Goal: Information Seeking & Learning: Learn about a topic

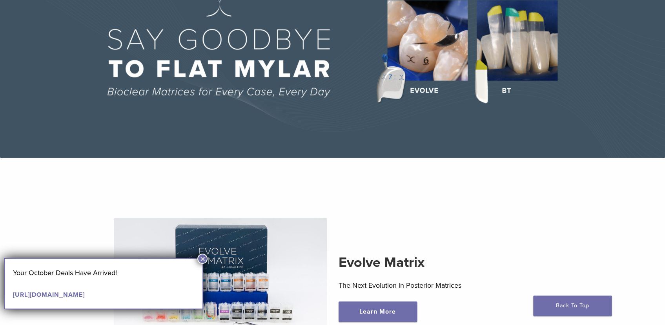
scroll to position [107, 0]
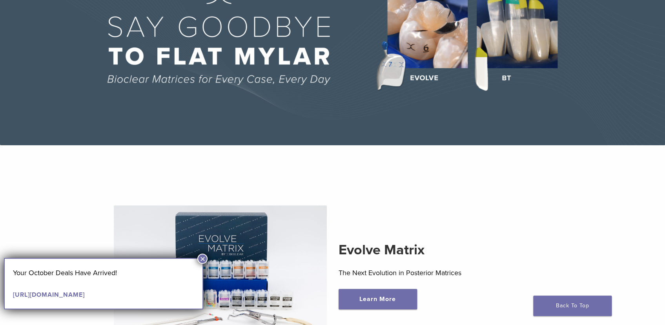
click at [203, 259] on button "×" at bounding box center [202, 258] width 10 height 10
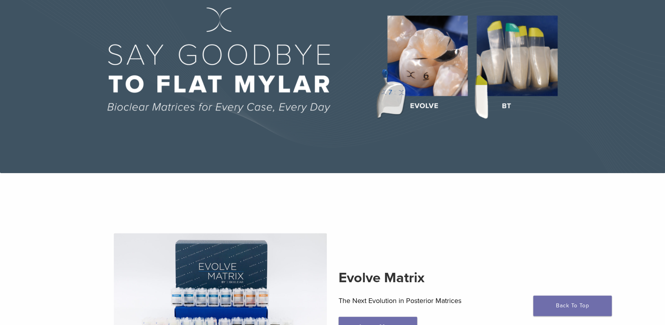
scroll to position [0, 0]
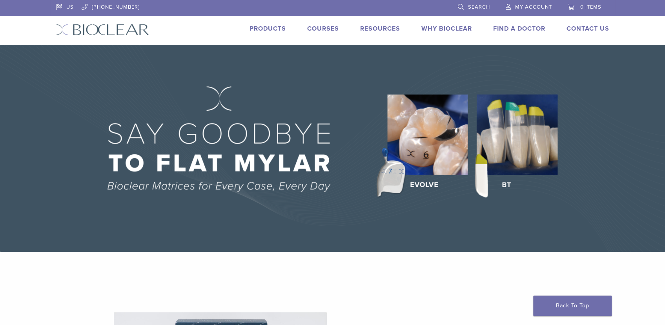
click at [510, 184] on img at bounding box center [332, 148] width 665 height 207
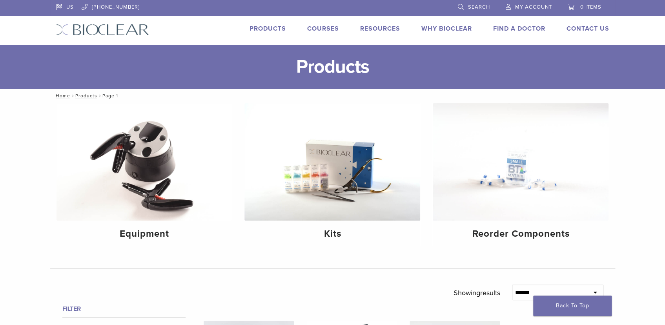
click at [274, 28] on link "Products" at bounding box center [268, 29] width 36 height 8
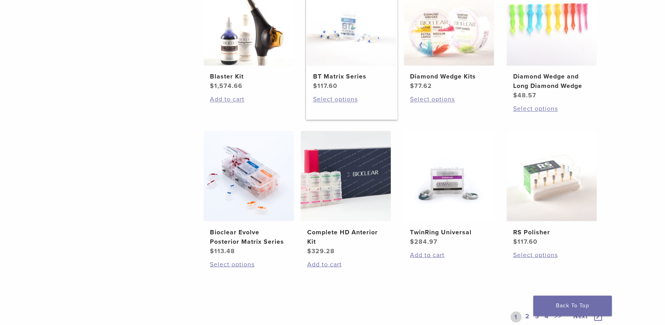
scroll to position [570, 0]
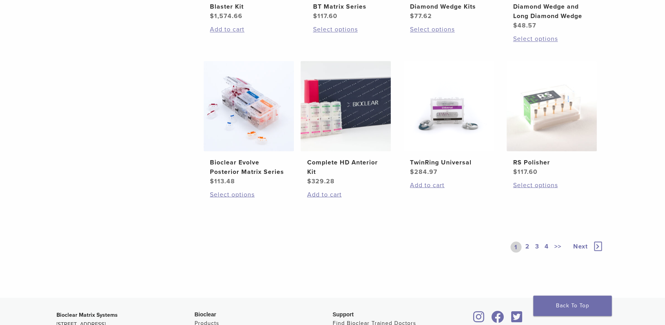
click at [597, 245] on icon at bounding box center [598, 245] width 8 height 9
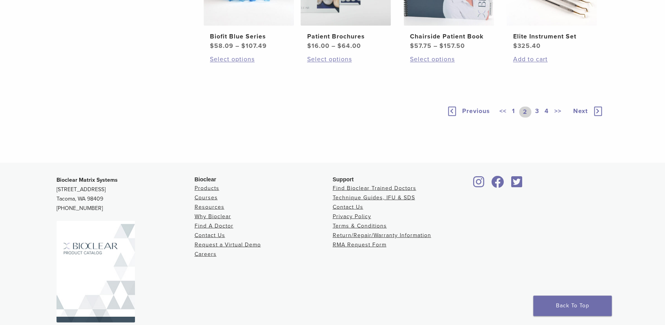
scroll to position [642, 0]
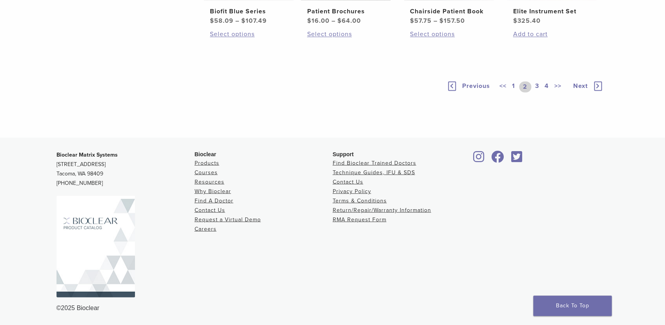
click at [598, 91] on icon at bounding box center [598, 85] width 8 height 9
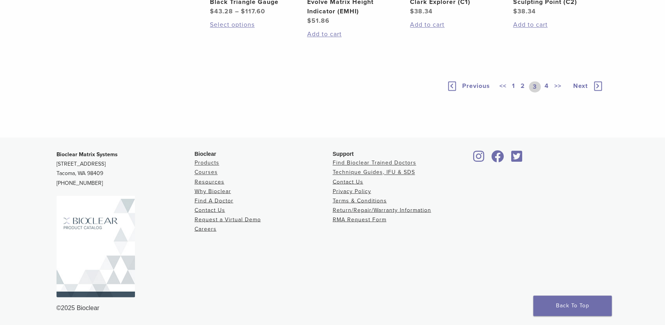
scroll to position [606, 0]
click at [597, 91] on icon at bounding box center [598, 85] width 8 height 9
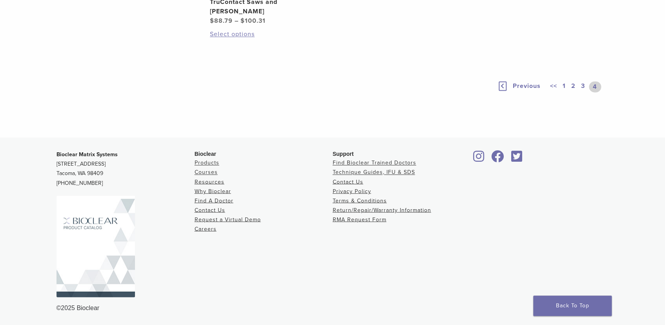
scroll to position [642, 0]
click at [563, 92] on link "1" at bounding box center [564, 86] width 6 height 11
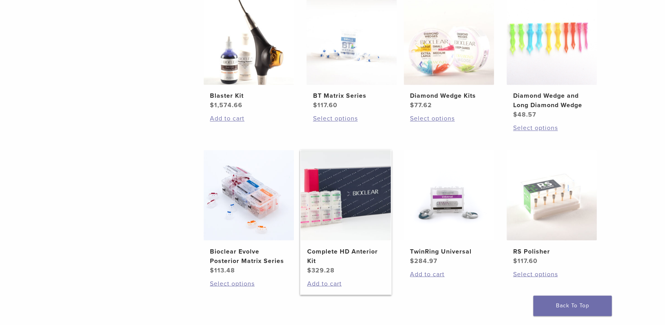
scroll to position [535, 0]
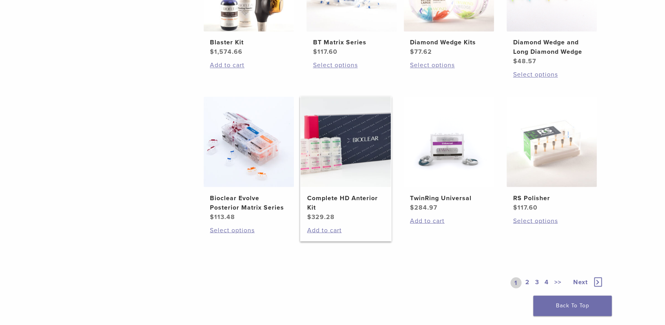
click at [360, 197] on h2 "Complete HD Anterior Kit" at bounding box center [346, 202] width 78 height 19
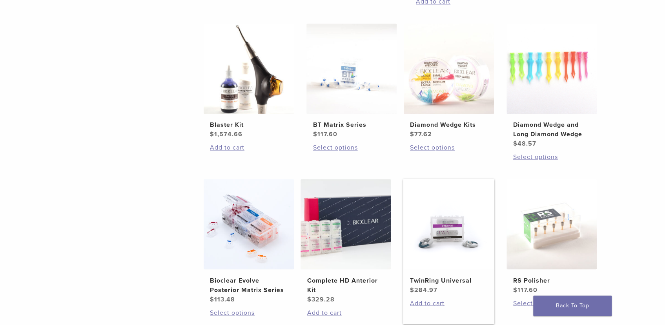
scroll to position [463, 0]
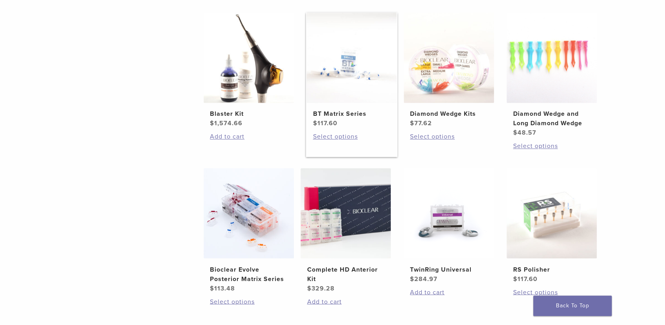
click at [349, 114] on h2 "BT Matrix Series" at bounding box center [352, 113] width 78 height 9
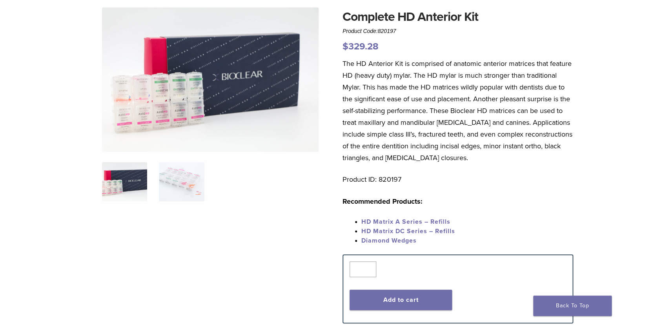
scroll to position [107, 0]
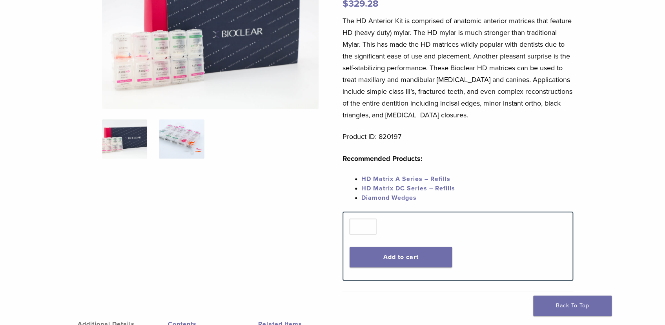
click at [180, 145] on img at bounding box center [181, 138] width 45 height 39
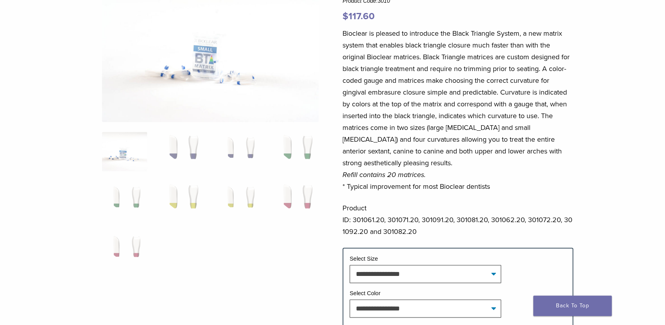
scroll to position [107, 0]
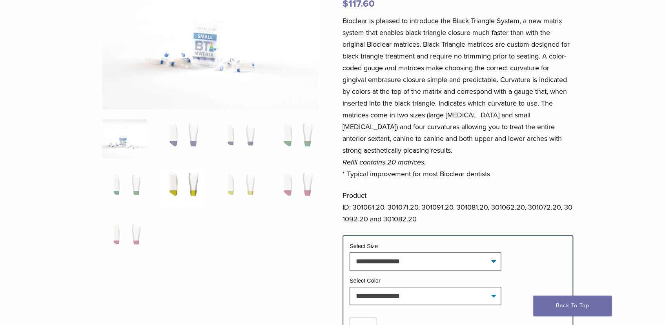
click at [183, 187] on img at bounding box center [181, 188] width 45 height 39
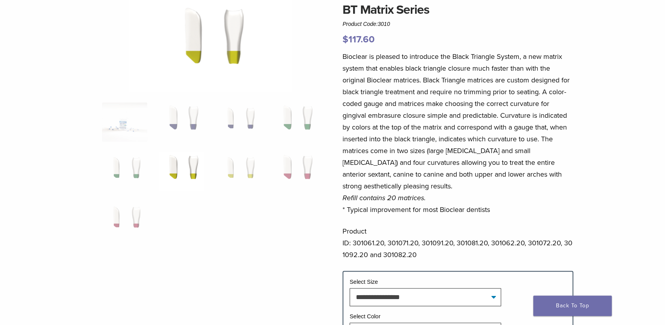
scroll to position [35, 0]
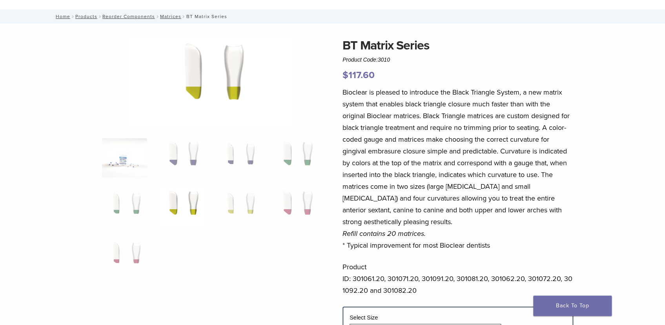
click at [128, 154] on img at bounding box center [124, 157] width 45 height 39
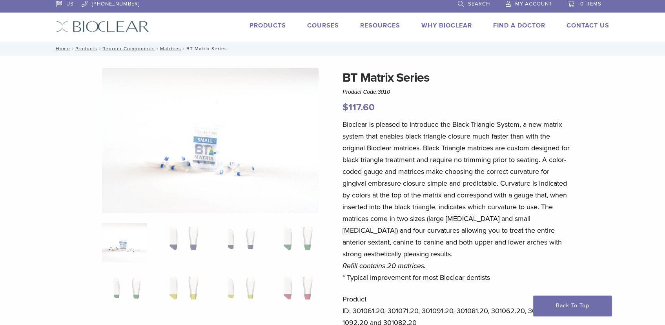
scroll to position [0, 0]
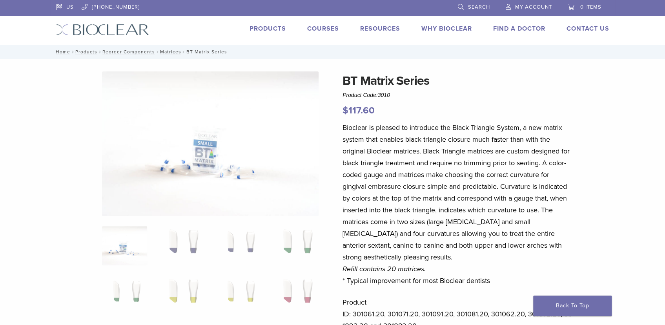
click at [261, 28] on link "Products" at bounding box center [268, 29] width 36 height 8
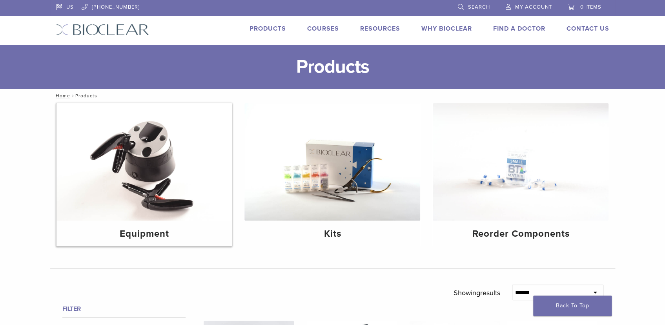
click at [170, 168] on img at bounding box center [144, 161] width 176 height 117
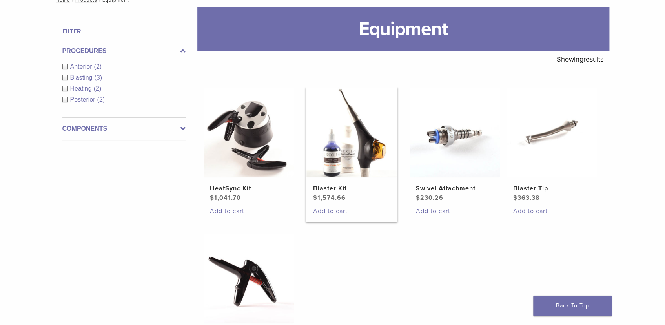
scroll to position [71, 0]
